Goal: Navigation & Orientation: Find specific page/section

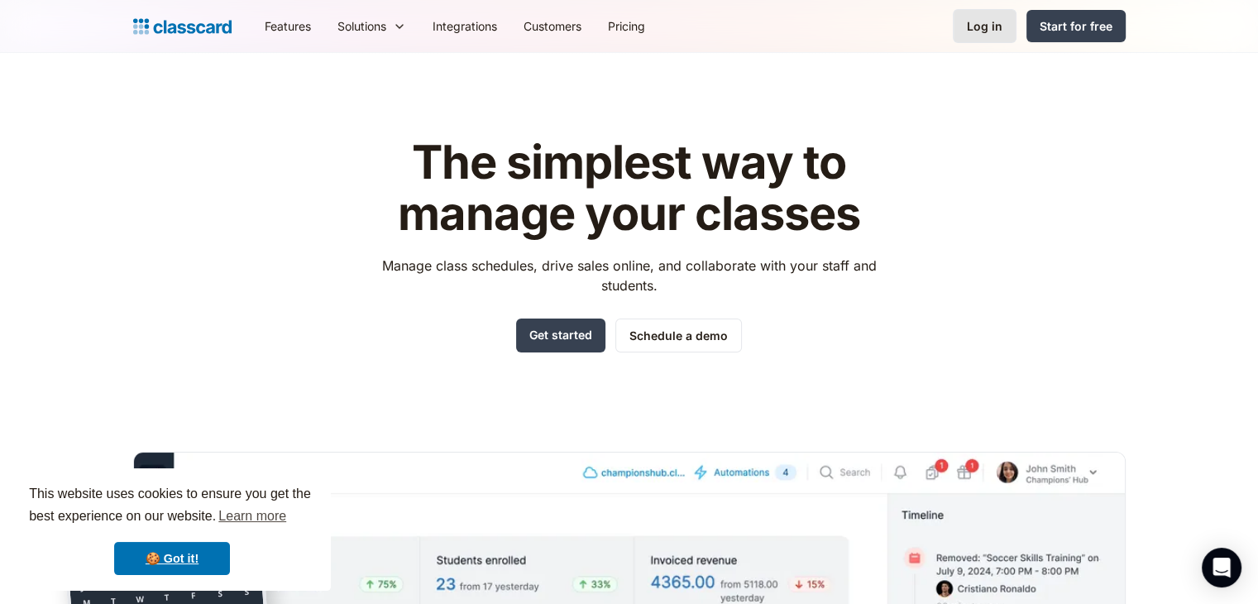
click at [998, 34] on div "Log in" at bounding box center [985, 25] width 36 height 17
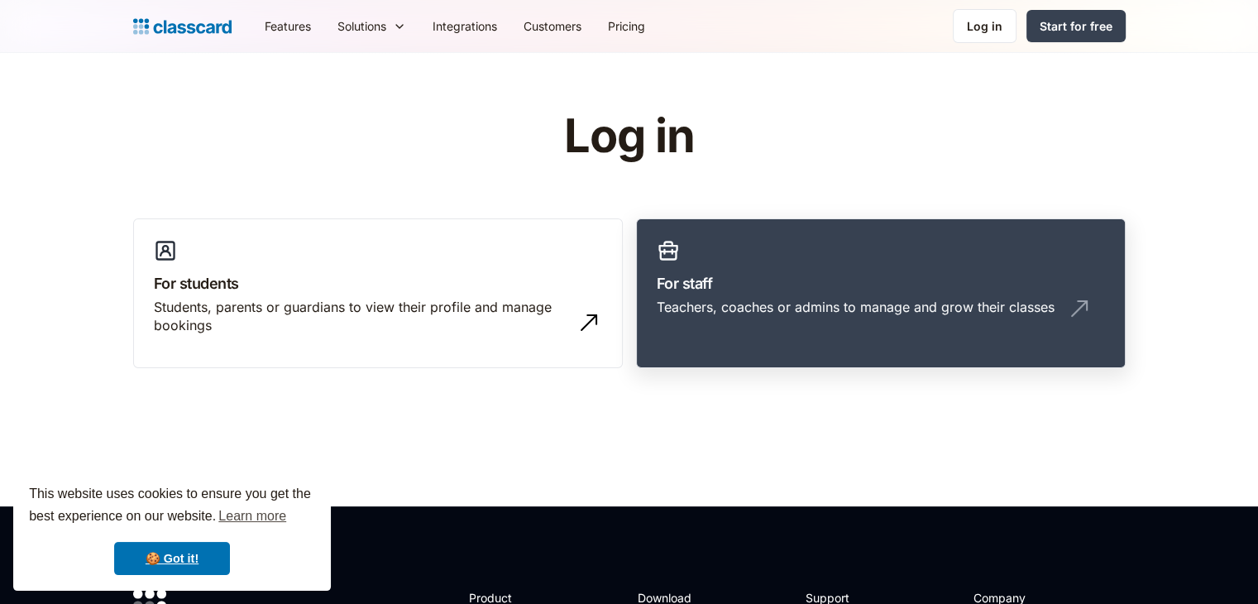
click at [883, 293] on h3 "For staff" at bounding box center [881, 283] width 448 height 22
